Goal: Information Seeking & Learning: Learn about a topic

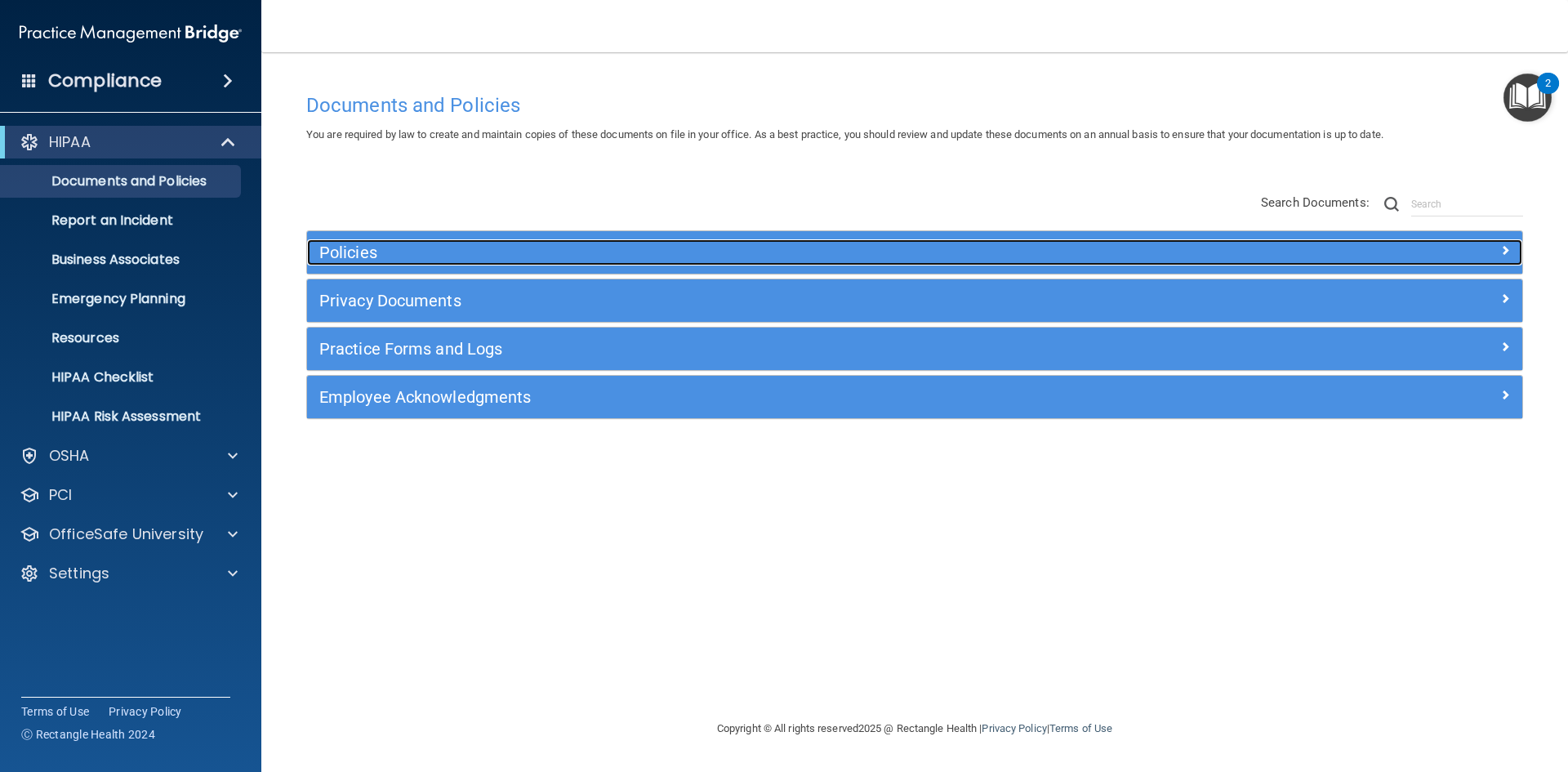
click at [358, 253] on h5 "Policies" at bounding box center [763, 252] width 887 height 18
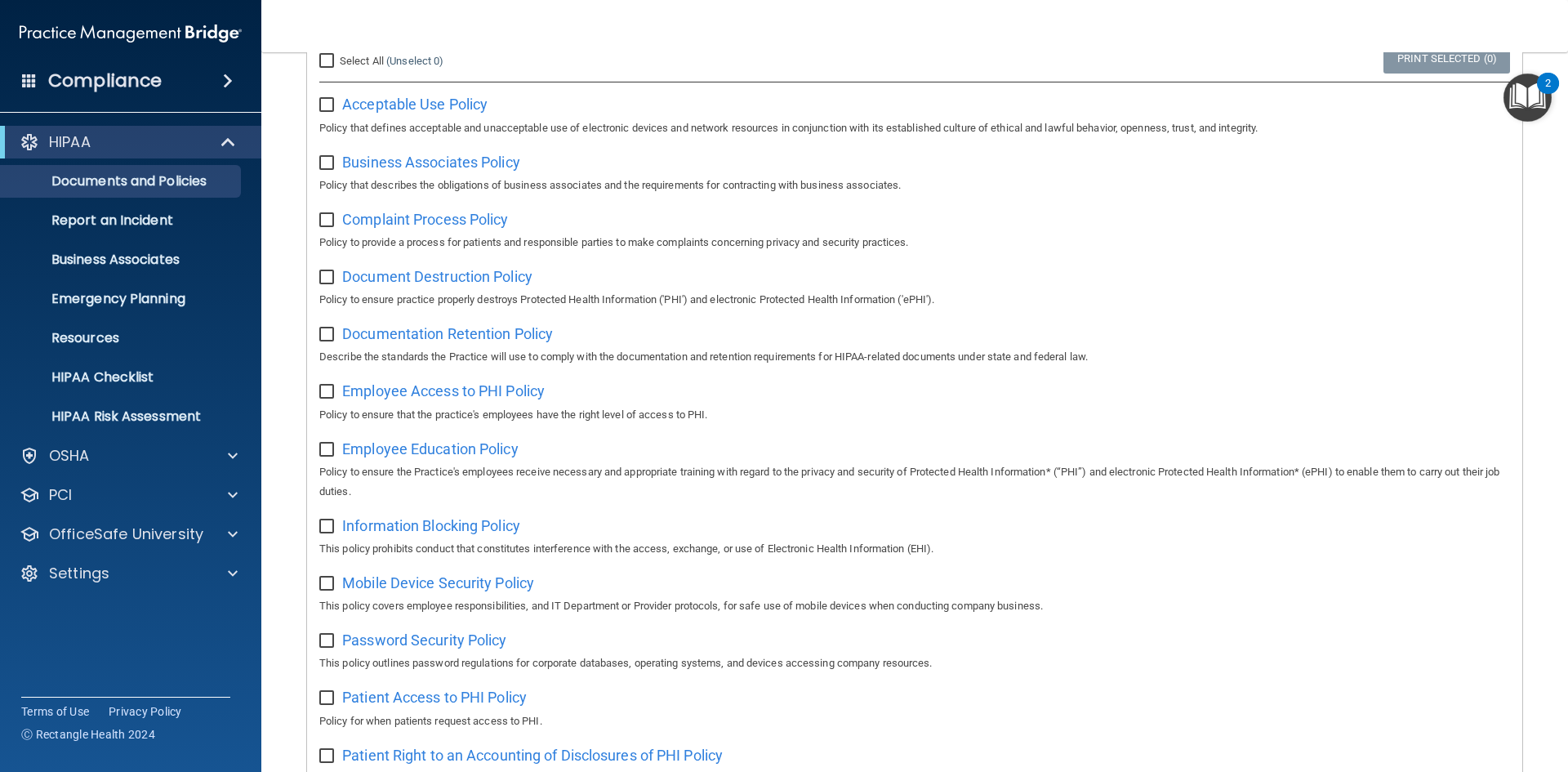
scroll to position [247, 0]
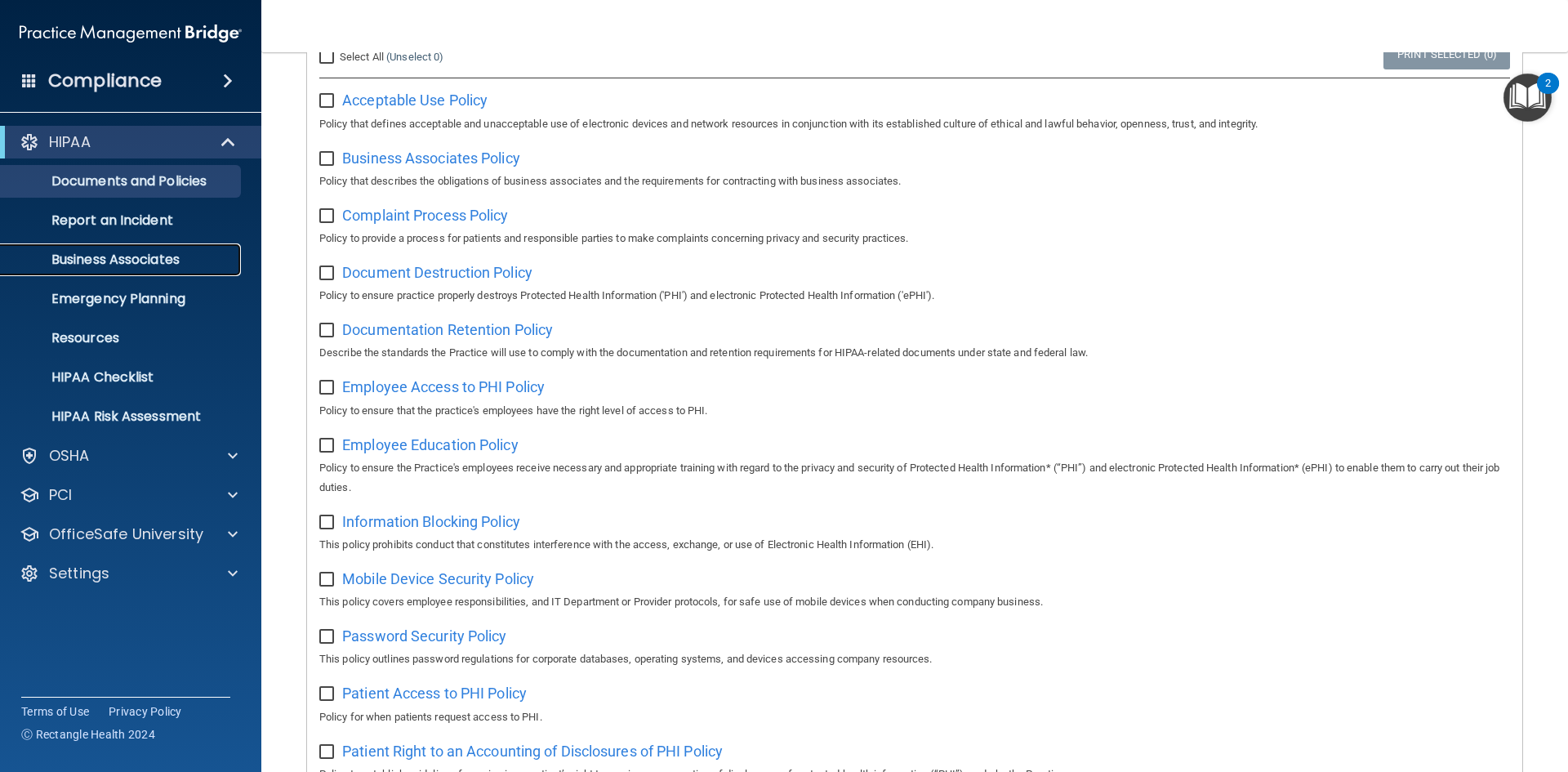
click at [101, 258] on p "Business Associates" at bounding box center [122, 260] width 223 height 17
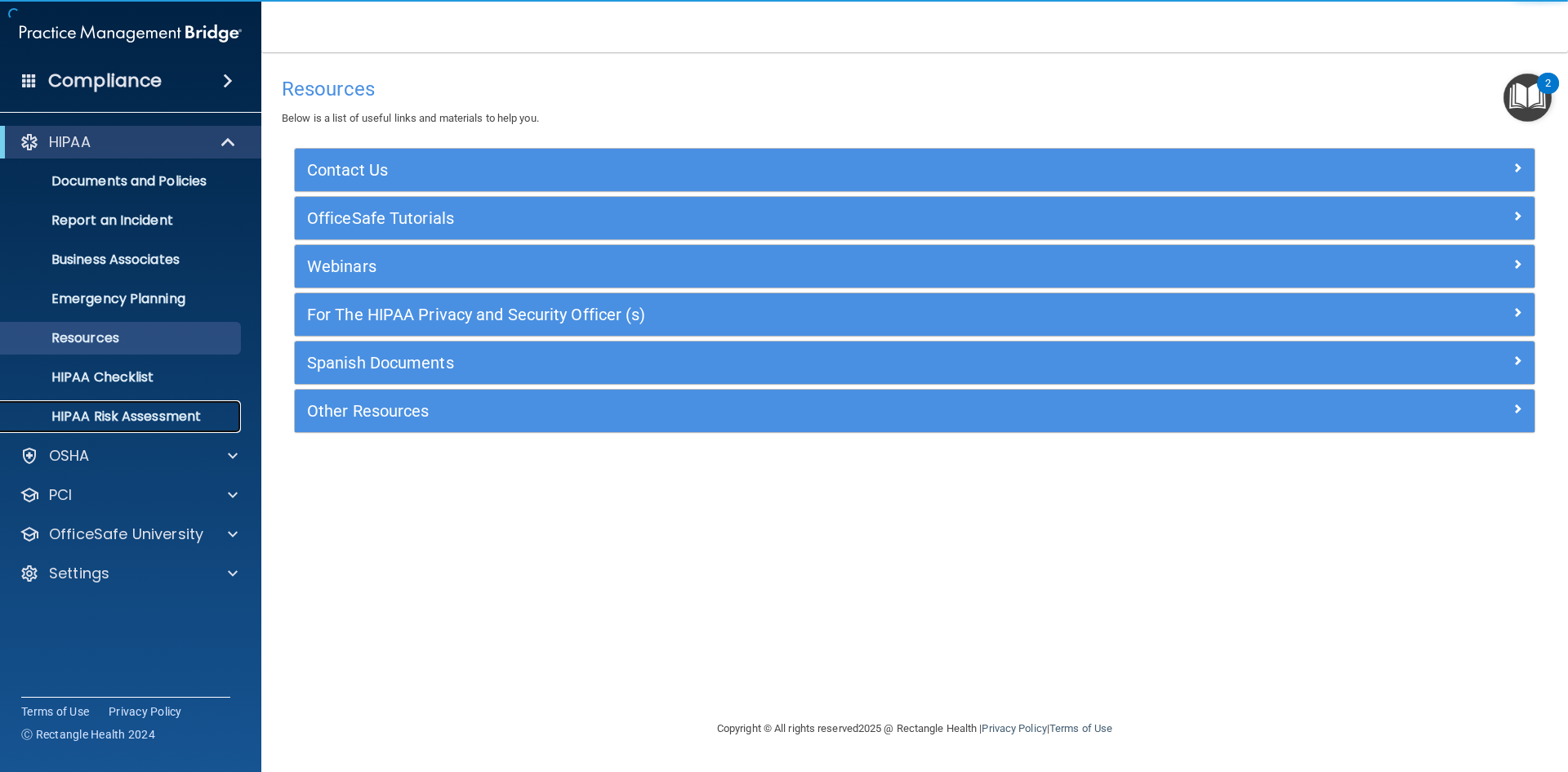
click at [119, 416] on p "HIPAA Risk Assessment" at bounding box center [122, 417] width 223 height 17
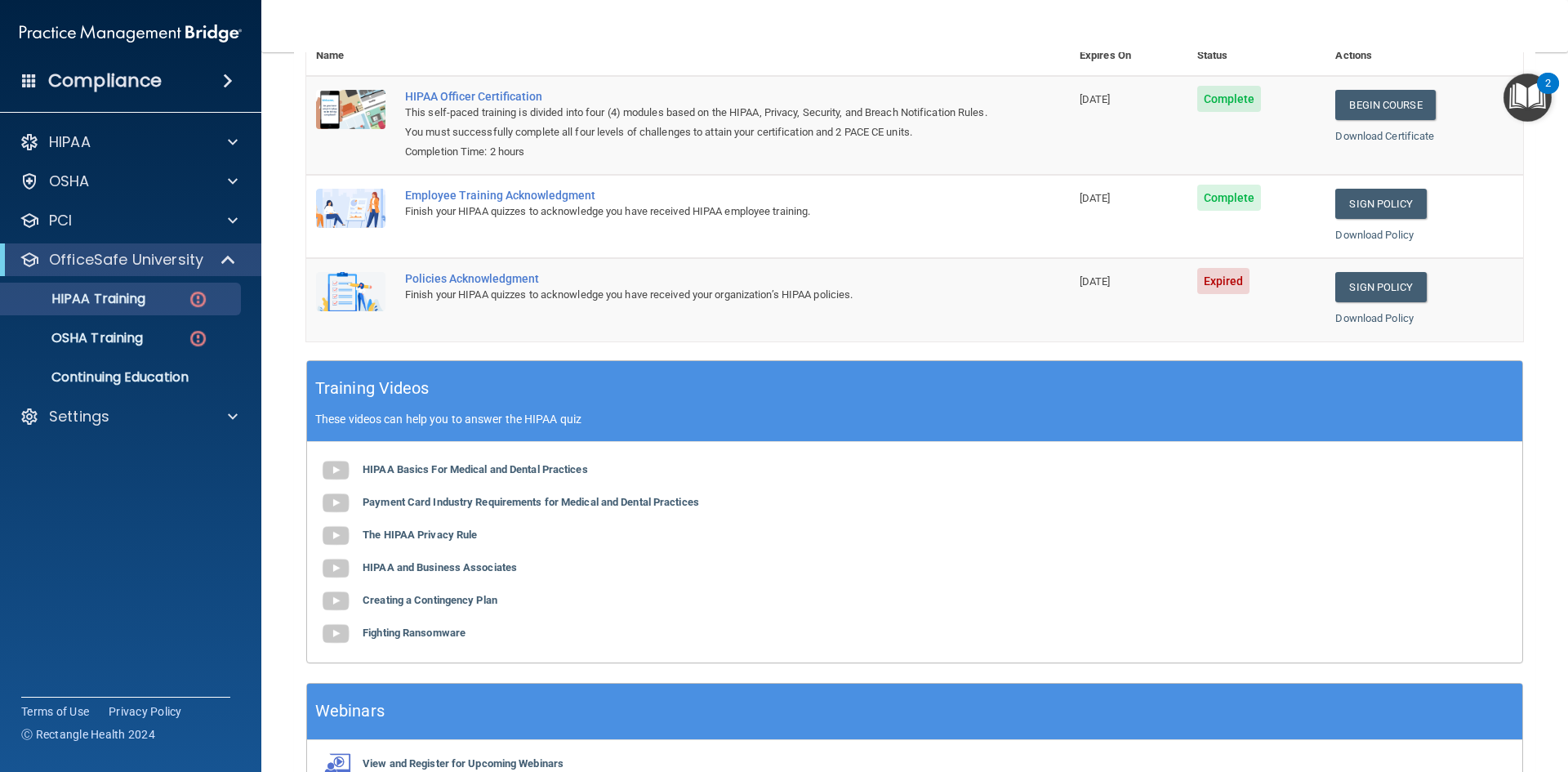
scroll to position [308, 0]
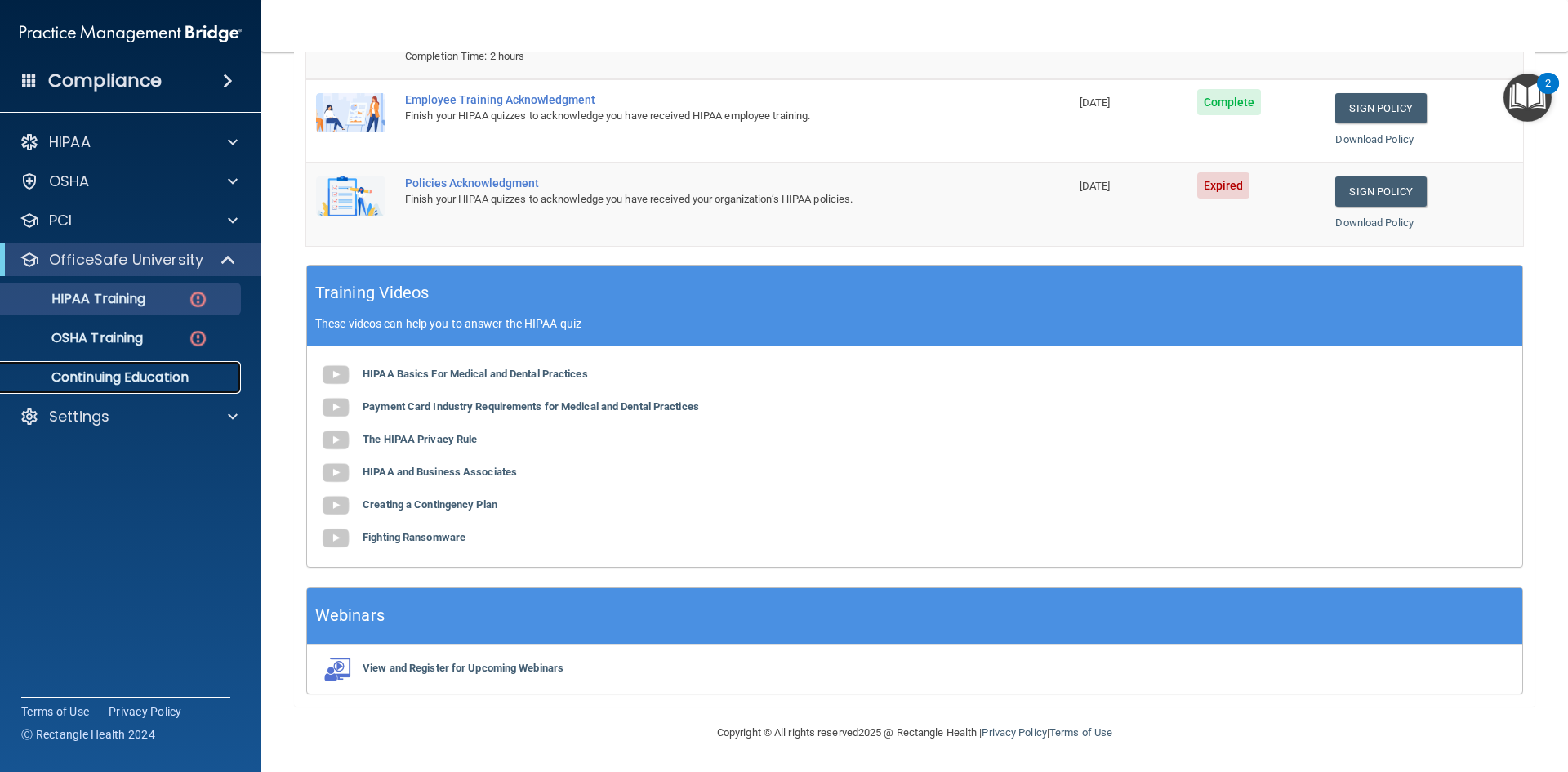
click at [133, 382] on p "Continuing Education" at bounding box center [122, 377] width 223 height 17
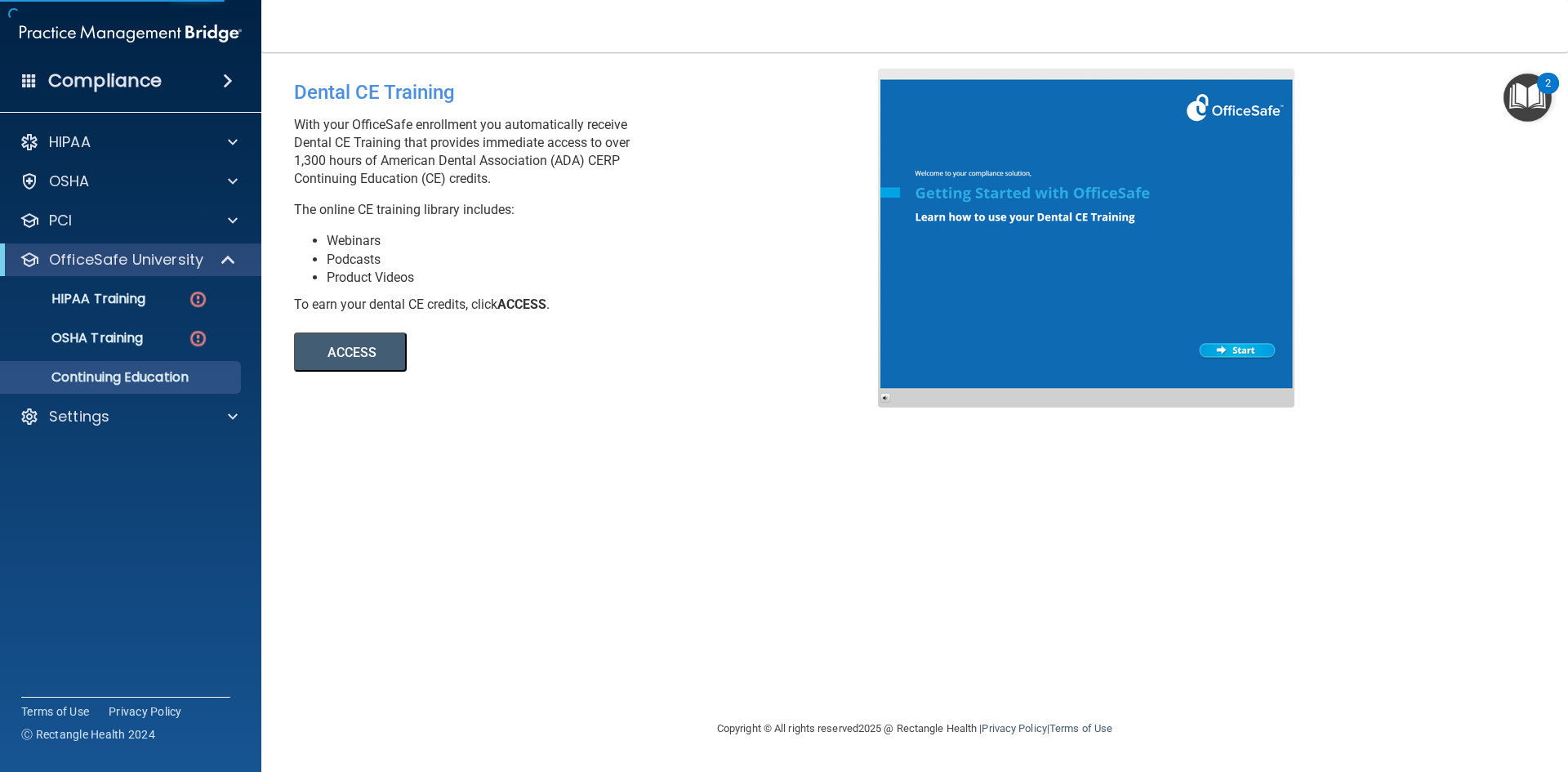
click at [355, 352] on button "ACCESS" at bounding box center [350, 351] width 113 height 39
click at [1248, 516] on div "Dental CE Training With your OfficeSafe enrollment you automatically receive De…" at bounding box center [915, 386] width 1242 height 634
